Goal: Find specific page/section

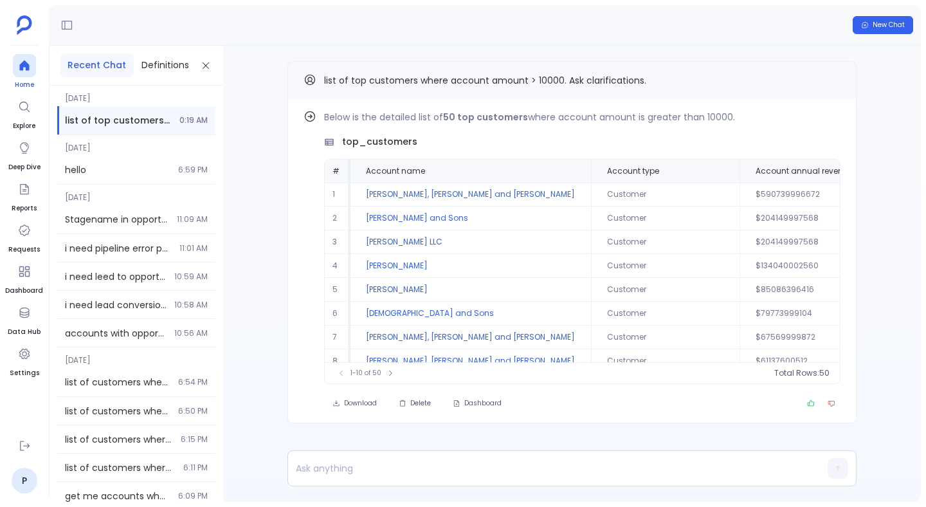
click at [18, 68] on icon at bounding box center [24, 65] width 13 height 13
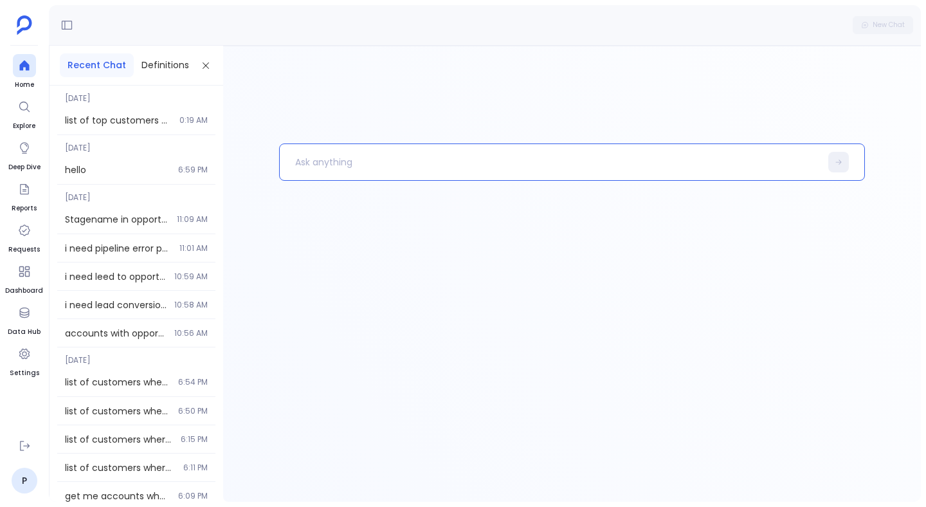
click at [352, 170] on p at bounding box center [550, 161] width 541 height 33
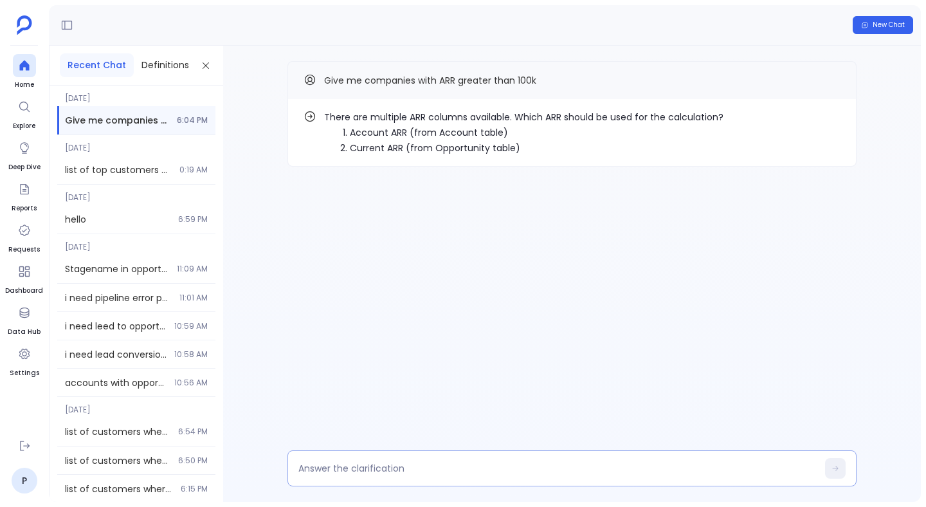
click at [343, 454] on div at bounding box center [571, 468] width 569 height 36
click at [336, 464] on textarea at bounding box center [557, 468] width 519 height 13
type textarea "1"
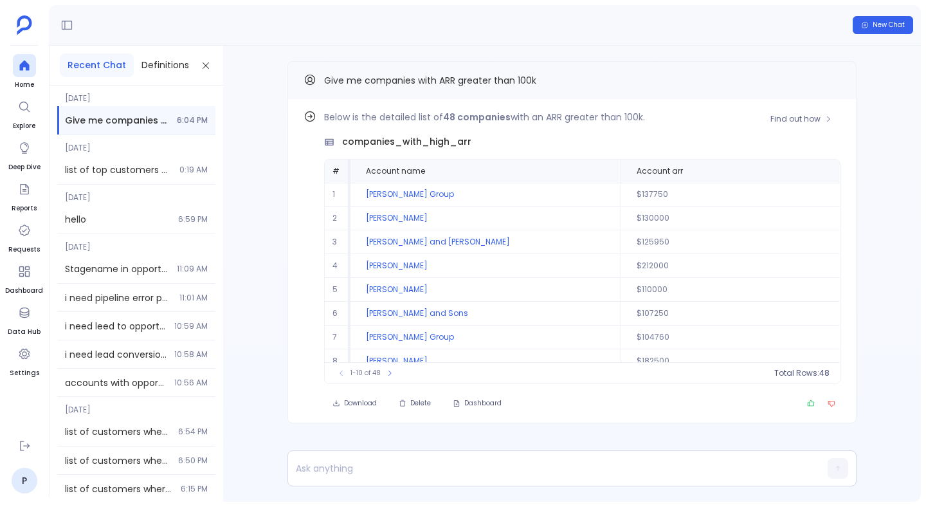
click at [293, 285] on div "Find out how Below is the detailed list of 48 companies with an ARR greater tha…" at bounding box center [571, 261] width 569 height 324
click at [811, 399] on icon "button" at bounding box center [811, 403] width 8 height 8
click at [363, 464] on p at bounding box center [547, 468] width 518 height 18
